Goal: Check status: Check status

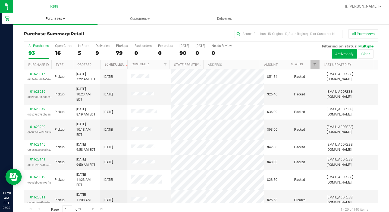
click at [60, 19] on span "Purchases" at bounding box center [55, 18] width 84 height 5
click at [55, 30] on li "Summary of purchases" at bounding box center [55, 33] width 84 height 7
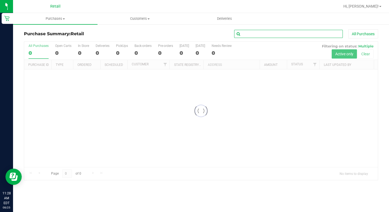
click at [263, 34] on input "text" at bounding box center [288, 34] width 109 height 8
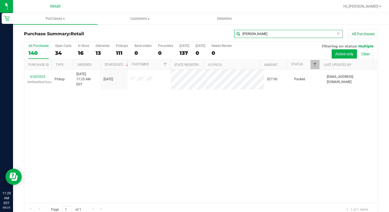
type input "[PERSON_NAME]"
click at [63, 20] on span "Purchases" at bounding box center [55, 18] width 84 height 5
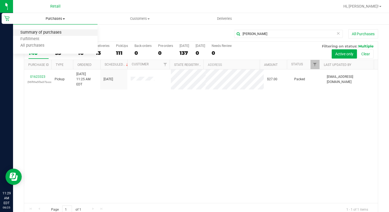
click at [60, 32] on span "Summary of purchases" at bounding box center [41, 32] width 56 height 5
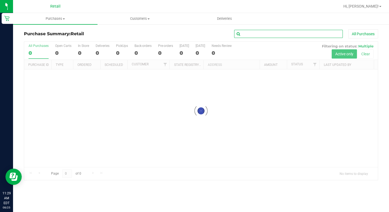
click at [260, 36] on input "text" at bounding box center [288, 34] width 109 height 8
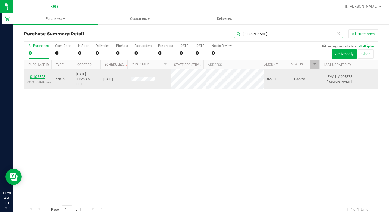
type input "[PERSON_NAME]"
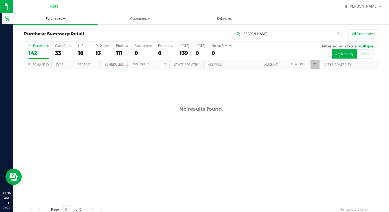
click at [62, 20] on span "Purchases" at bounding box center [55, 18] width 84 height 5
click at [58, 32] on span "Summary of purchases" at bounding box center [41, 32] width 56 height 5
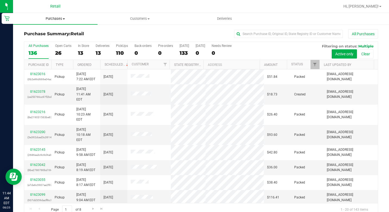
click at [66, 18] on span "Purchases" at bounding box center [55, 18] width 84 height 5
click at [56, 32] on span "Summary of purchases" at bounding box center [41, 32] width 56 height 5
click at [247, 36] on input "text" at bounding box center [288, 34] width 109 height 8
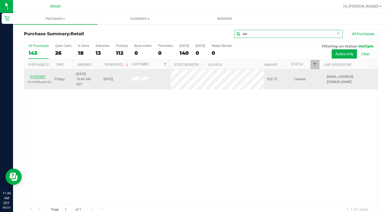
type input "sar"
click at [39, 75] on link "01623267" at bounding box center [37, 77] width 15 height 4
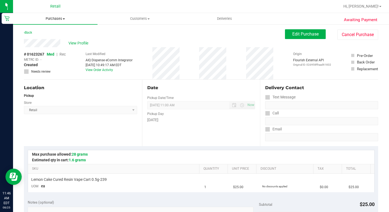
click at [65, 17] on span "Purchases" at bounding box center [55, 18] width 84 height 5
click at [56, 33] on span "Summary of purchases" at bounding box center [41, 32] width 56 height 5
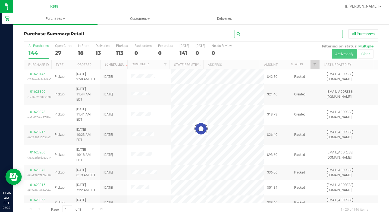
click at [250, 36] on input "text" at bounding box center [288, 34] width 109 height 8
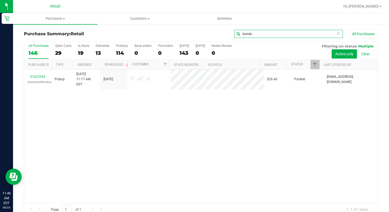
type input "bonds"
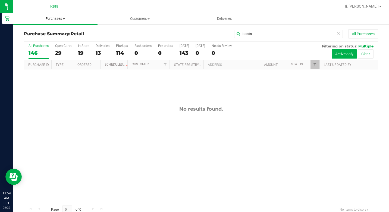
click at [57, 19] on span "Purchases" at bounding box center [55, 18] width 84 height 5
click at [51, 31] on span "Summary of purchases" at bounding box center [41, 32] width 56 height 5
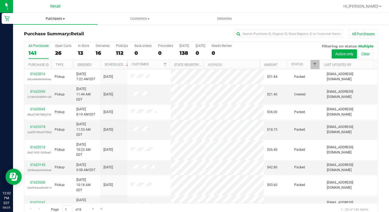
drag, startPoint x: 59, startPoint y: 17, endPoint x: 59, endPoint y: 20, distance: 3.0
click at [59, 17] on span "Purchases" at bounding box center [55, 18] width 84 height 5
click at [56, 30] on li "Summary of purchases" at bounding box center [55, 33] width 84 height 7
click at [267, 36] on input "text" at bounding box center [288, 34] width 109 height 8
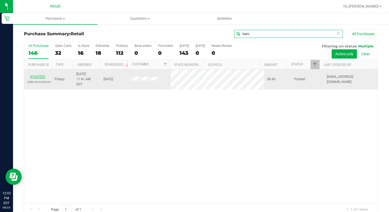
type input "barn"
click at [34, 75] on link "01623322" at bounding box center [37, 77] width 15 height 4
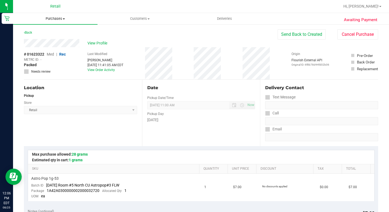
click at [65, 16] on span "Purchases" at bounding box center [55, 18] width 84 height 5
click at [55, 32] on span "Summary of purchases" at bounding box center [41, 32] width 56 height 5
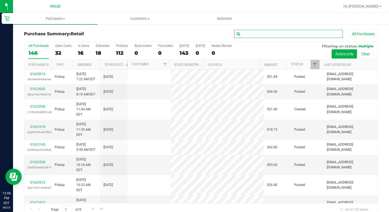
click at [301, 35] on input "text" at bounding box center [288, 34] width 109 height 8
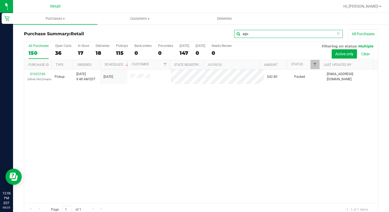
type input "agu"
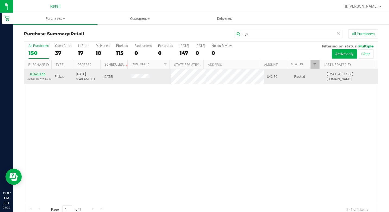
click at [36, 73] on link "01623166" at bounding box center [37, 74] width 15 height 4
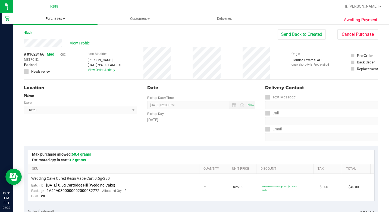
click at [57, 20] on span "Purchases" at bounding box center [55, 18] width 84 height 5
click at [52, 31] on span "Summary of purchases" at bounding box center [41, 32] width 56 height 5
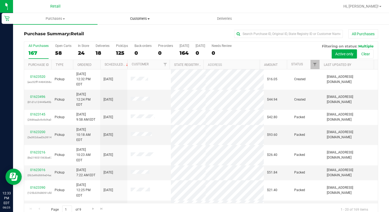
click at [145, 20] on span "Customers" at bounding box center [140, 18] width 84 height 5
click at [105, 30] on span "All customers" at bounding box center [117, 32] width 39 height 5
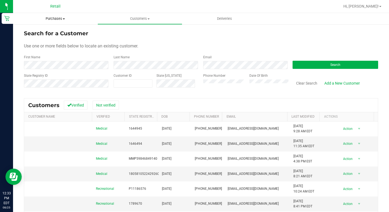
click at [63, 19] on span at bounding box center [64, 18] width 2 height 1
click at [55, 32] on span "Summary of purchases" at bounding box center [41, 32] width 56 height 5
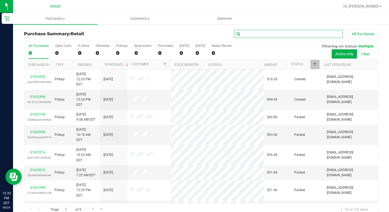
click at [256, 31] on input "text" at bounding box center [288, 34] width 109 height 8
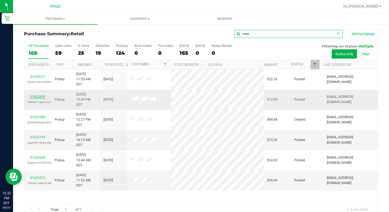
type input "man"
click at [43, 95] on link "01623439" at bounding box center [37, 97] width 15 height 4
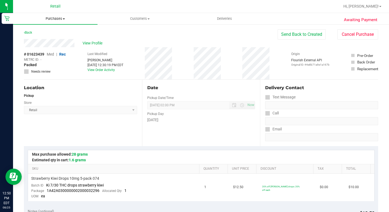
click at [62, 16] on uib-tab-heading "Purchases Summary of purchases Fulfillment All purchases" at bounding box center [55, 18] width 84 height 11
click at [55, 32] on span "Summary of purchases" at bounding box center [41, 32] width 56 height 5
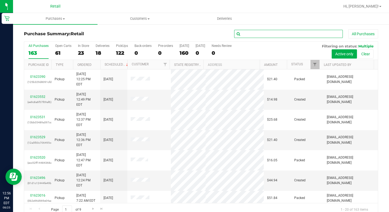
click at [257, 33] on input "text" at bounding box center [288, 34] width 109 height 8
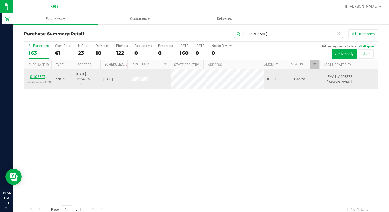
type input "[PERSON_NAME]"
click at [39, 75] on link "01623357" at bounding box center [37, 77] width 15 height 4
click at [41, 75] on link "01623357" at bounding box center [37, 77] width 15 height 4
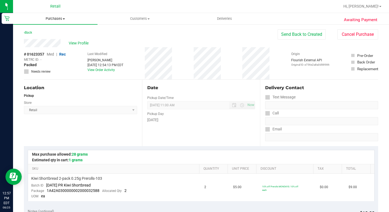
click at [61, 18] on span "Purchases" at bounding box center [55, 18] width 84 height 5
click at [61, 33] on span "Summary of purchases" at bounding box center [41, 32] width 56 height 5
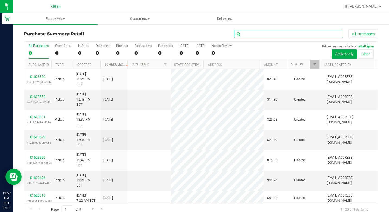
click at [246, 35] on input "text" at bounding box center [288, 34] width 109 height 8
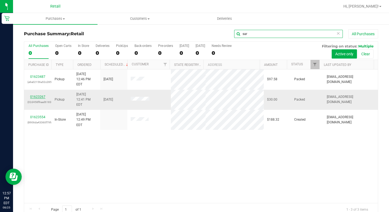
type input "sar"
click at [39, 95] on link "01623267" at bounding box center [37, 97] width 15 height 4
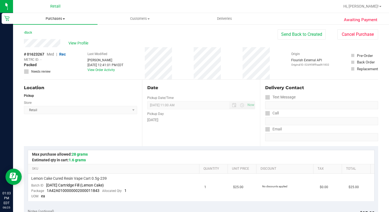
click at [60, 20] on span "Purchases" at bounding box center [55, 18] width 84 height 5
click at [52, 32] on span "Summary of purchases" at bounding box center [41, 32] width 56 height 5
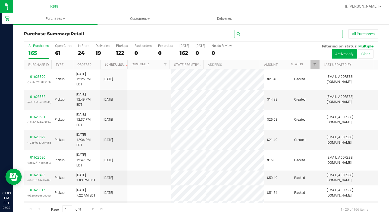
click at [272, 33] on input "text" at bounding box center [288, 34] width 109 height 8
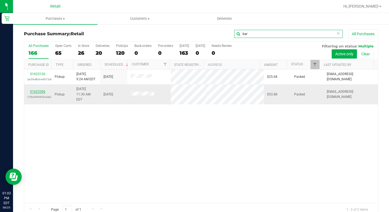
type input "bar"
click at [39, 90] on link "01623306" at bounding box center [37, 92] width 15 height 4
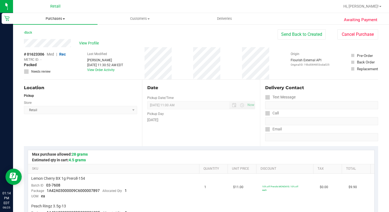
click at [58, 19] on span "Purchases" at bounding box center [55, 18] width 84 height 5
click at [49, 32] on span "Summary of purchases" at bounding box center [41, 32] width 56 height 5
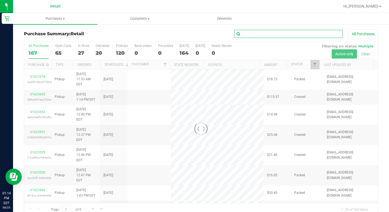
click at [262, 33] on input "text" at bounding box center [288, 34] width 109 height 8
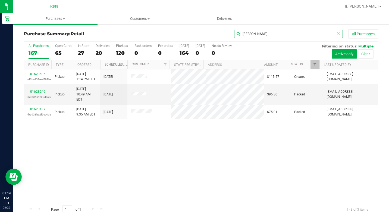
type input "[PERSON_NAME]"
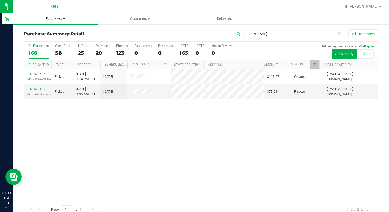
click at [64, 16] on uib-tab-heading "Purchases Summary of purchases Fulfillment All purchases" at bounding box center [55, 18] width 84 height 11
click at [58, 30] on span "Summary of purchases" at bounding box center [41, 32] width 56 height 5
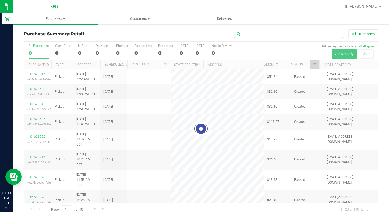
click at [256, 34] on input "text" at bounding box center [288, 34] width 109 height 8
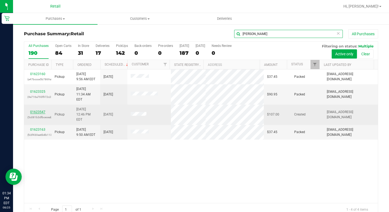
type input "[PERSON_NAME]"
click at [39, 110] on link "01623547" at bounding box center [37, 112] width 15 height 4
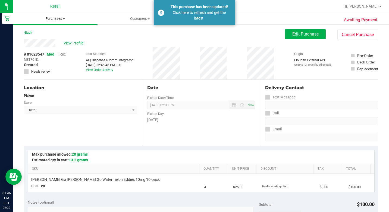
click at [65, 16] on span "Purchases" at bounding box center [55, 18] width 84 height 5
click at [58, 34] on span "Summary of purchases" at bounding box center [41, 32] width 56 height 5
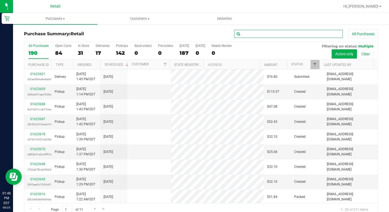
click at [290, 33] on input "text" at bounding box center [288, 34] width 109 height 8
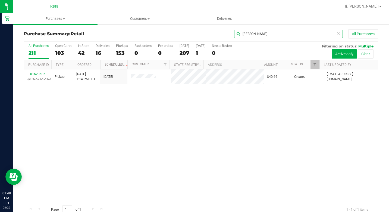
type input "[PERSON_NAME]"
click at [64, 20] on span "Purchases" at bounding box center [55, 18] width 84 height 5
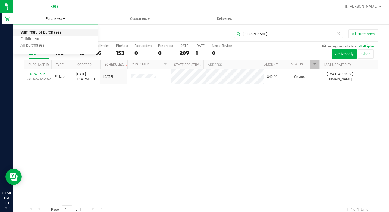
click at [62, 31] on span "Summary of purchases" at bounding box center [41, 32] width 56 height 5
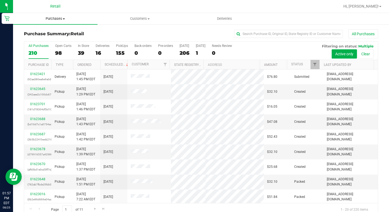
click at [45, 19] on span "Purchases" at bounding box center [55, 18] width 84 height 5
click at [54, 33] on span "Summary of purchases" at bounding box center [41, 32] width 56 height 5
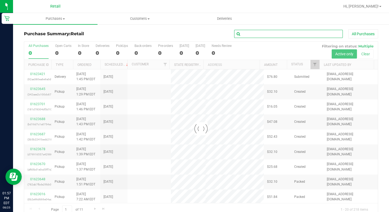
click at [237, 33] on input "text" at bounding box center [288, 34] width 109 height 8
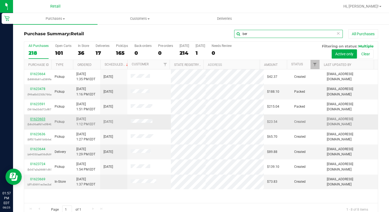
type input "ber"
click at [36, 117] on link "01623603" at bounding box center [37, 119] width 15 height 4
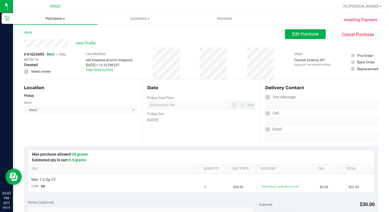
click at [64, 18] on span at bounding box center [64, 18] width 2 height 1
click at [55, 30] on li "Summary of purchases" at bounding box center [55, 33] width 84 height 7
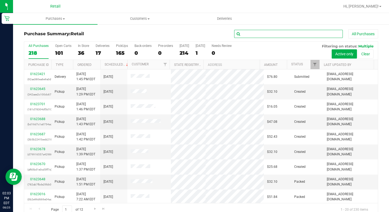
click at [244, 35] on input "text" at bounding box center [288, 34] width 109 height 8
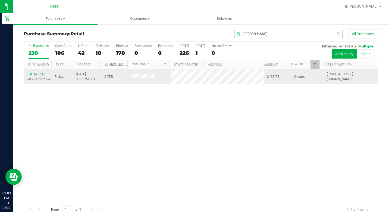
type input "[PERSON_NAME]"
click at [39, 71] on td "01623613 (d2adc2f26d7bbebe)" at bounding box center [37, 77] width 27 height 15
click at [39, 74] on link "01623613" at bounding box center [37, 74] width 15 height 4
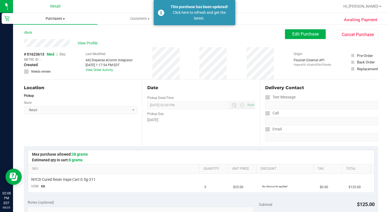
click at [61, 18] on span "Purchases" at bounding box center [55, 18] width 84 height 5
click at [54, 28] on ul "Summary of purchases Fulfillment All purchases" at bounding box center [55, 39] width 84 height 29
click at [55, 30] on li "Summary of purchases" at bounding box center [41, 33] width 56 height 7
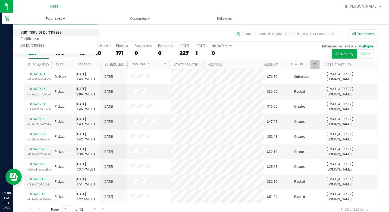
click at [57, 32] on span "Summary of purchases" at bounding box center [41, 32] width 56 height 5
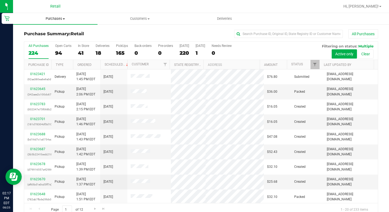
click at [63, 18] on span "Purchases" at bounding box center [55, 18] width 84 height 5
click at [62, 32] on span "Summary of purchases" at bounding box center [41, 32] width 56 height 5
click at [245, 32] on input "text" at bounding box center [288, 34] width 109 height 8
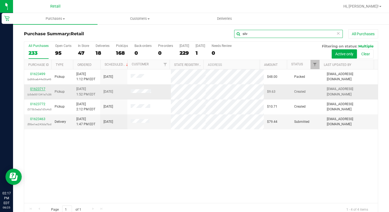
type input "silv"
click at [37, 88] on link "01623717" at bounding box center [37, 89] width 15 height 4
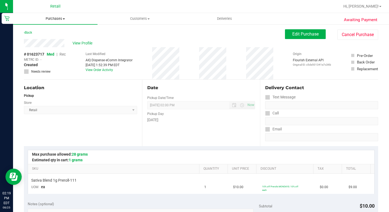
click at [65, 17] on span "Purchases" at bounding box center [55, 18] width 84 height 5
click at [55, 31] on span "Summary of purchases" at bounding box center [41, 32] width 56 height 5
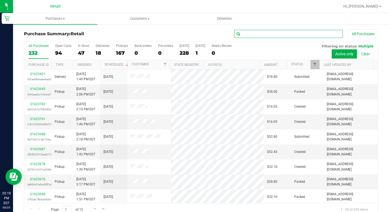
click at [251, 34] on input "text" at bounding box center [288, 34] width 109 height 8
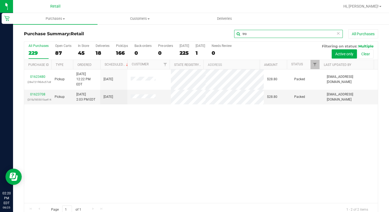
type input "tro"
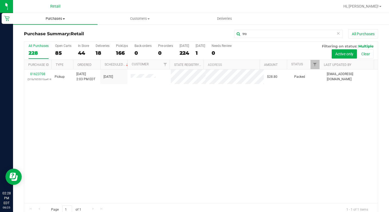
click at [58, 17] on span "Purchases" at bounding box center [55, 18] width 84 height 5
click at [54, 35] on li "Summary of purchases" at bounding box center [55, 33] width 84 height 7
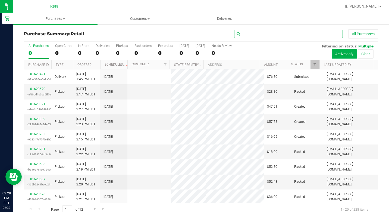
click at [246, 33] on input "text" at bounding box center [288, 34] width 109 height 8
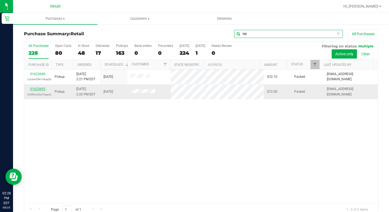
type input "leb"
click at [39, 89] on link "01623693" at bounding box center [37, 89] width 15 height 4
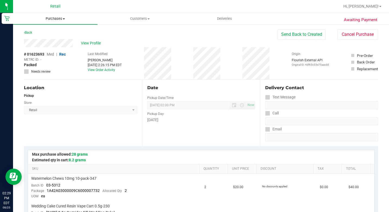
click at [57, 20] on span "Purchases" at bounding box center [55, 18] width 84 height 5
click at [54, 32] on span "Summary of purchases" at bounding box center [41, 32] width 56 height 5
